Goal: Task Accomplishment & Management: Use online tool/utility

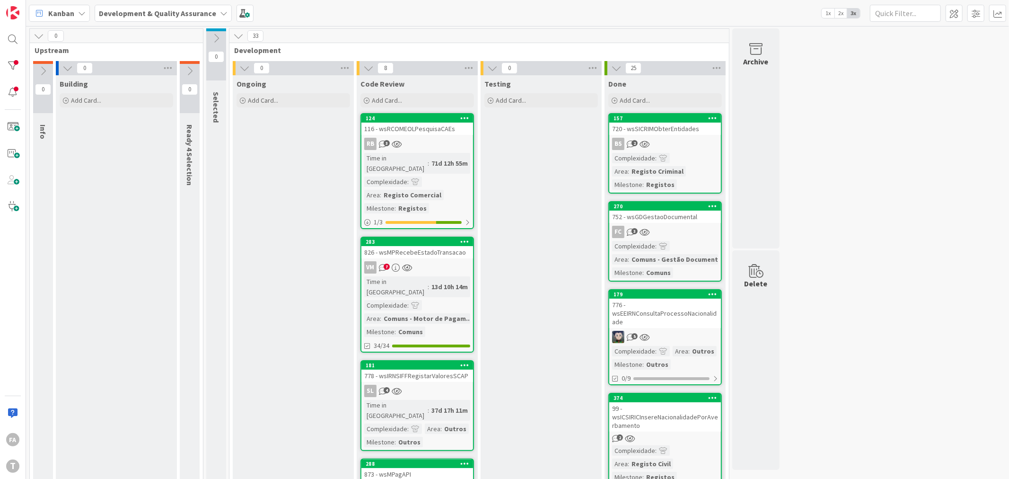
click at [5, 63] on div at bounding box center [12, 65] width 19 height 19
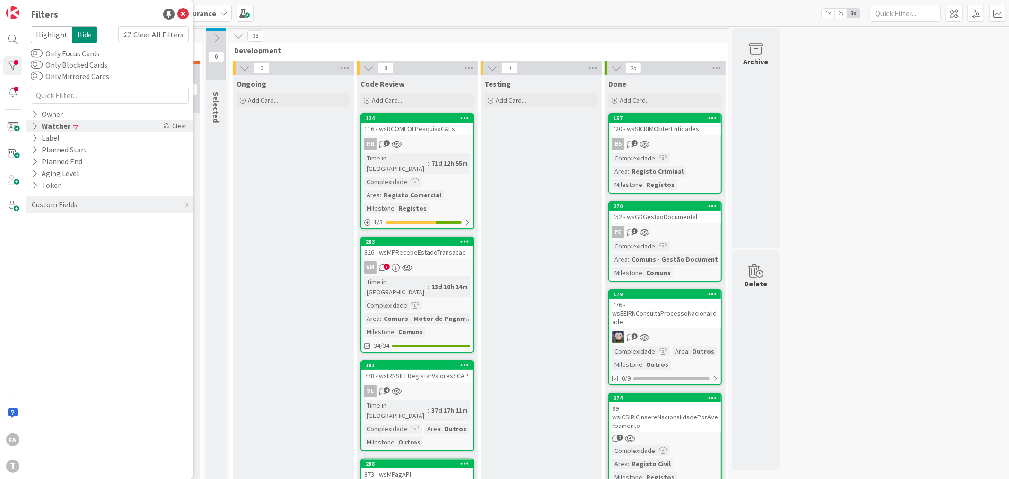
click at [79, 125] on div "Watcher Clear" at bounding box center [109, 126] width 167 height 12
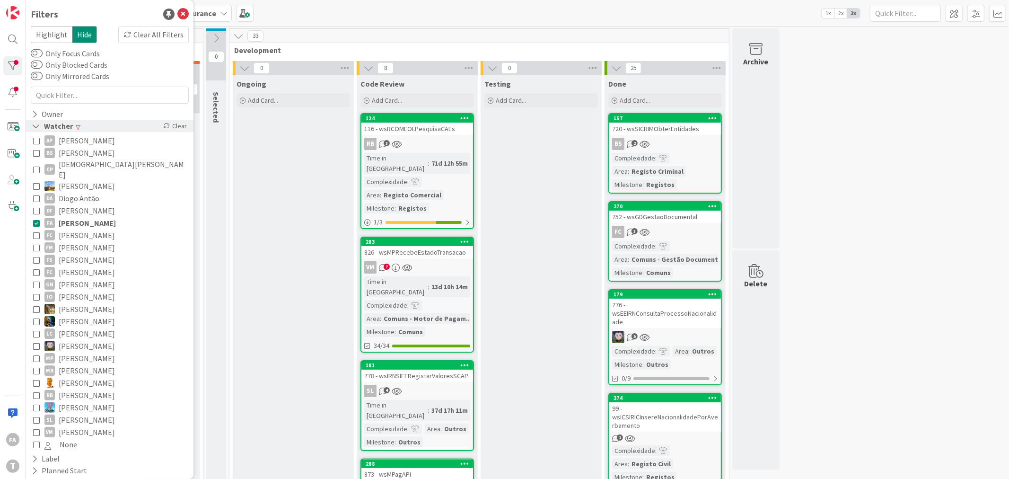
click at [60, 120] on div "Watcher" at bounding box center [52, 126] width 43 height 12
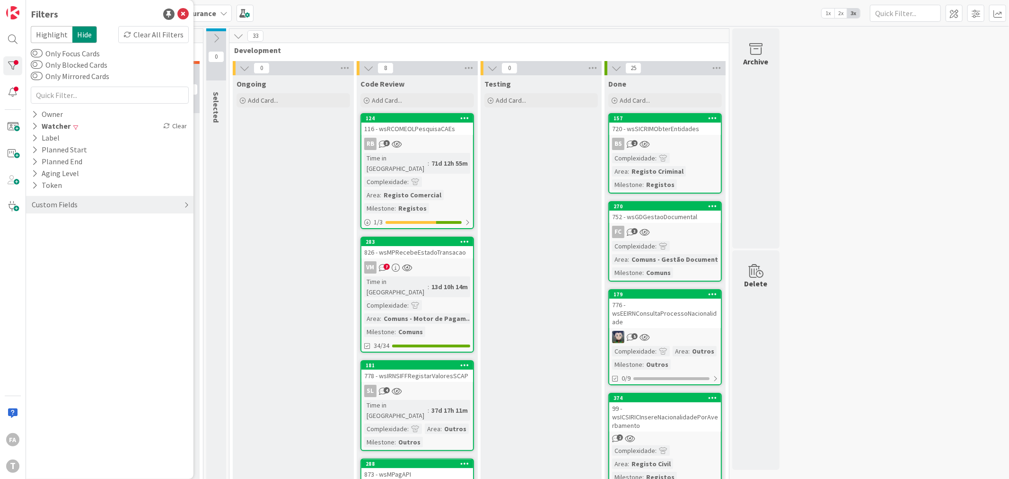
click at [73, 202] on div "Custom Fields" at bounding box center [55, 205] width 48 height 12
click at [70, 237] on button "Complexidade" at bounding box center [60, 236] width 58 height 12
click at [73, 246] on span "Small" at bounding box center [59, 250] width 30 height 12
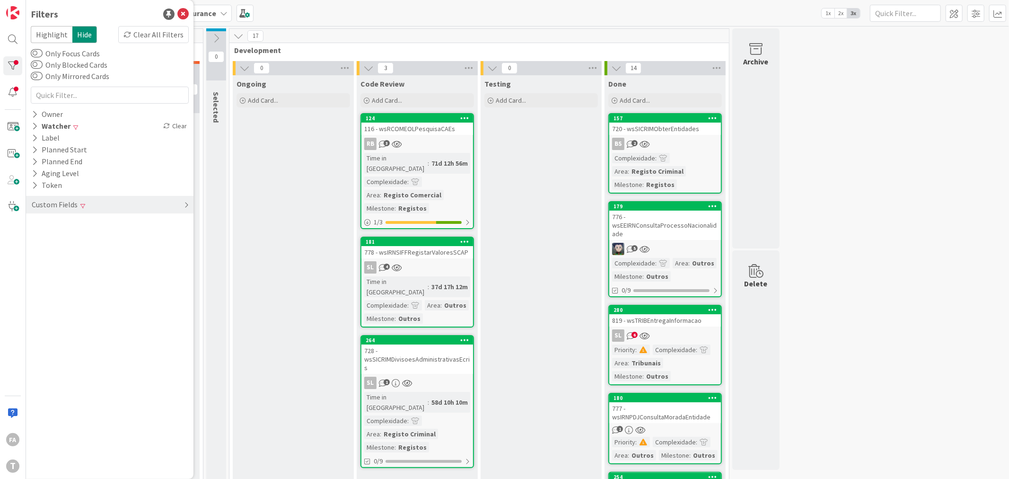
click at [112, 207] on div "Custom Fields" at bounding box center [109, 205] width 167 height 18
click at [181, 235] on div "Clear" at bounding box center [174, 236] width 27 height 12
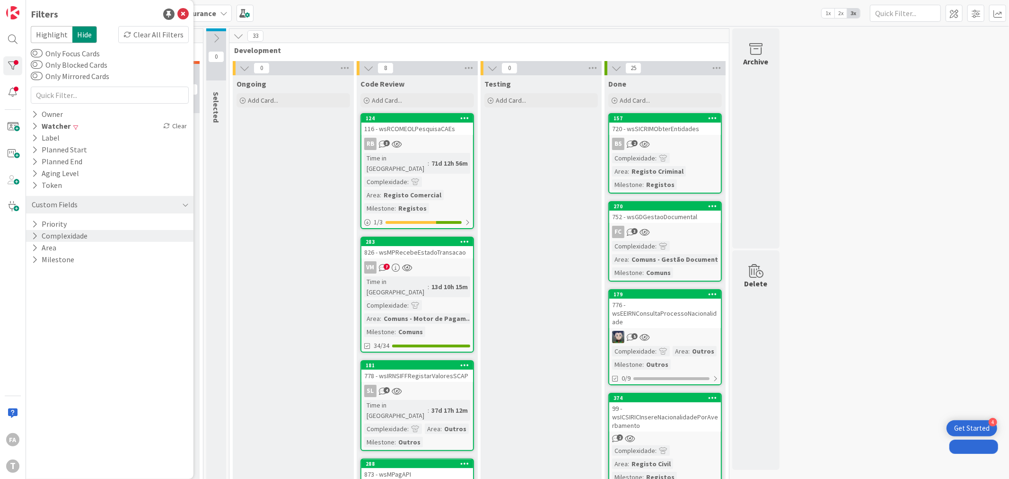
click at [405, 149] on div "RB 3" at bounding box center [417, 144] width 112 height 12
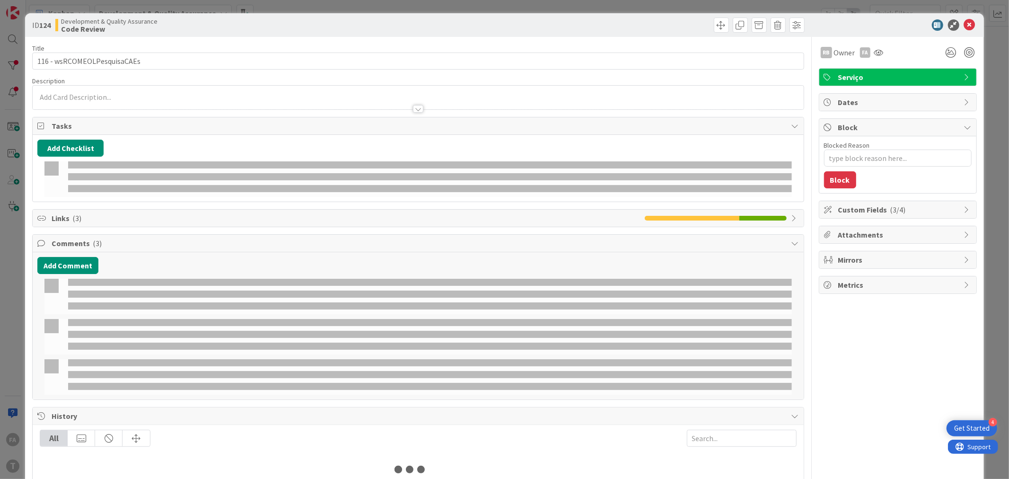
type textarea "x"
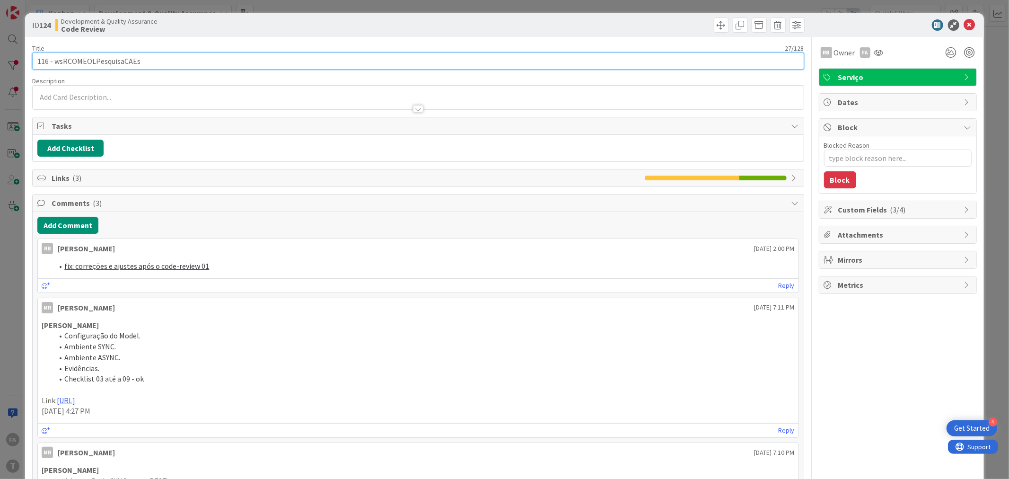
click at [113, 63] on input "116 - wsRCOMEOLPesquisaCAEs" at bounding box center [418, 61] width 772 height 17
